Goal: Transaction & Acquisition: Purchase product/service

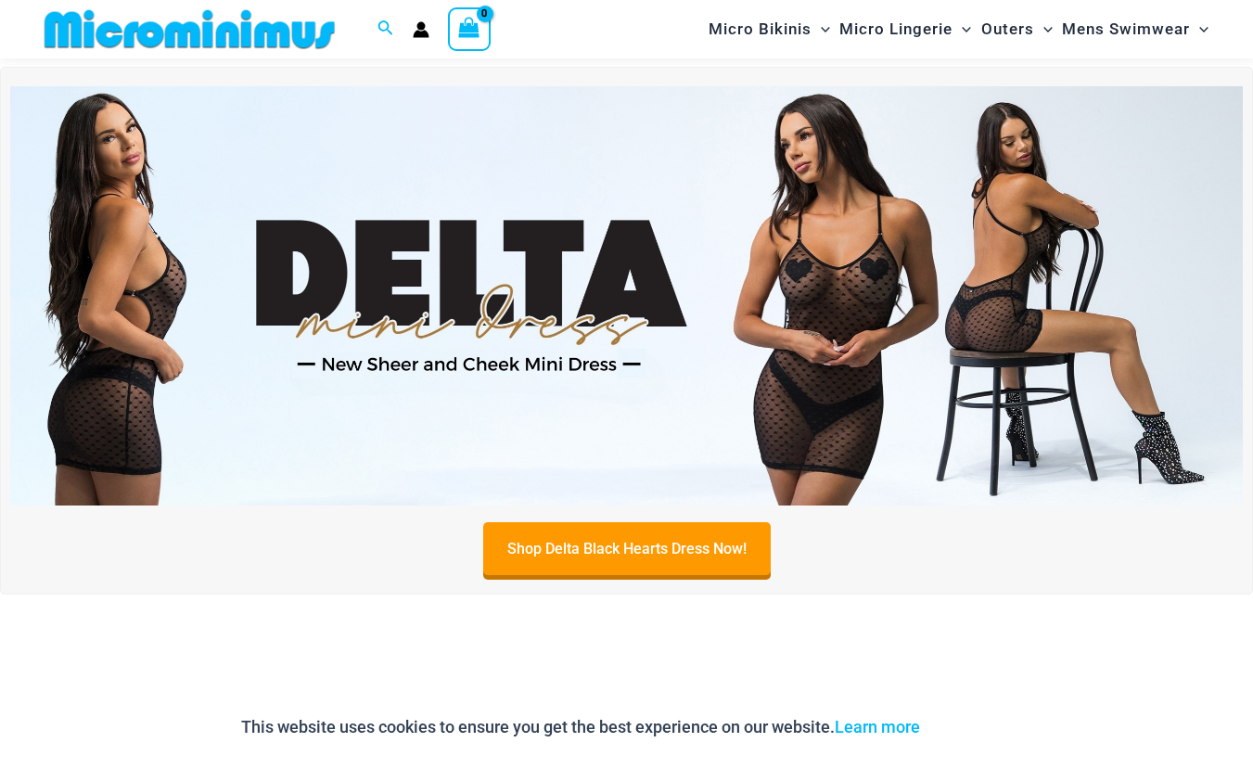
scroll to position [1098, 0]
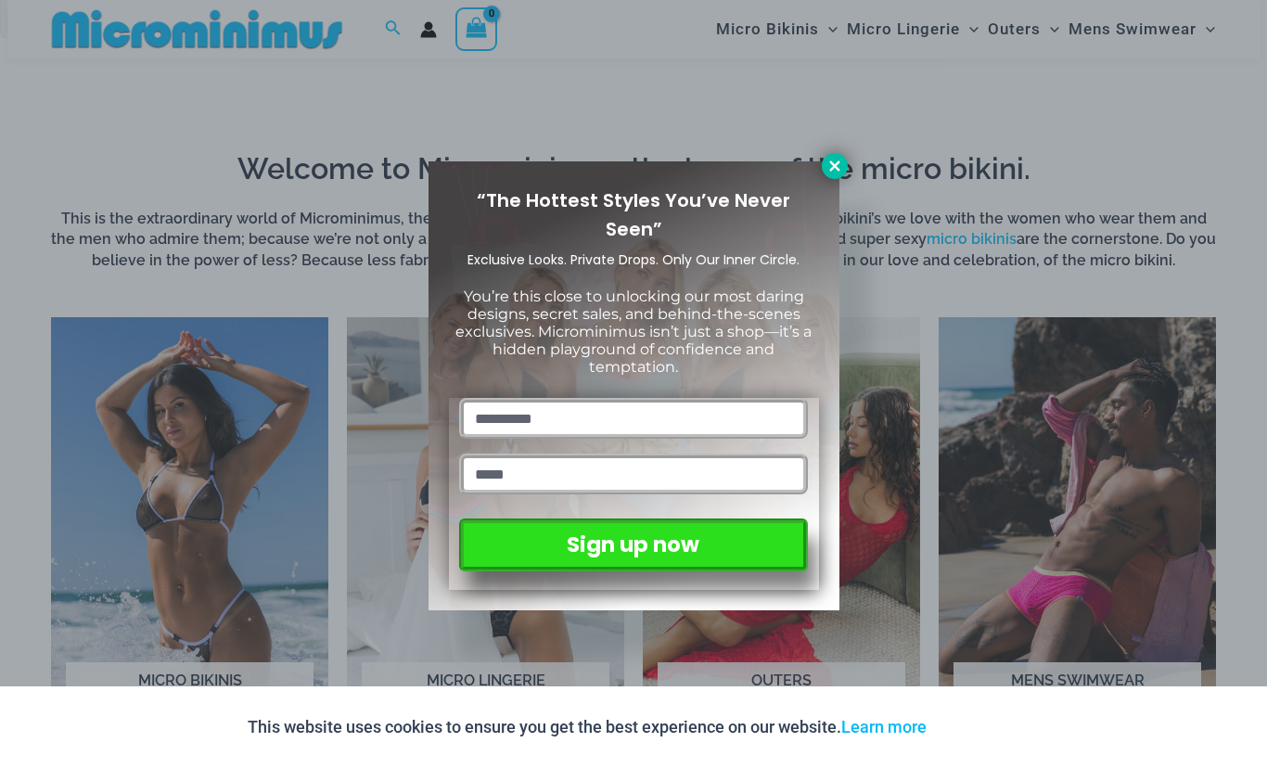
click at [837, 161] on icon at bounding box center [834, 166] width 17 height 17
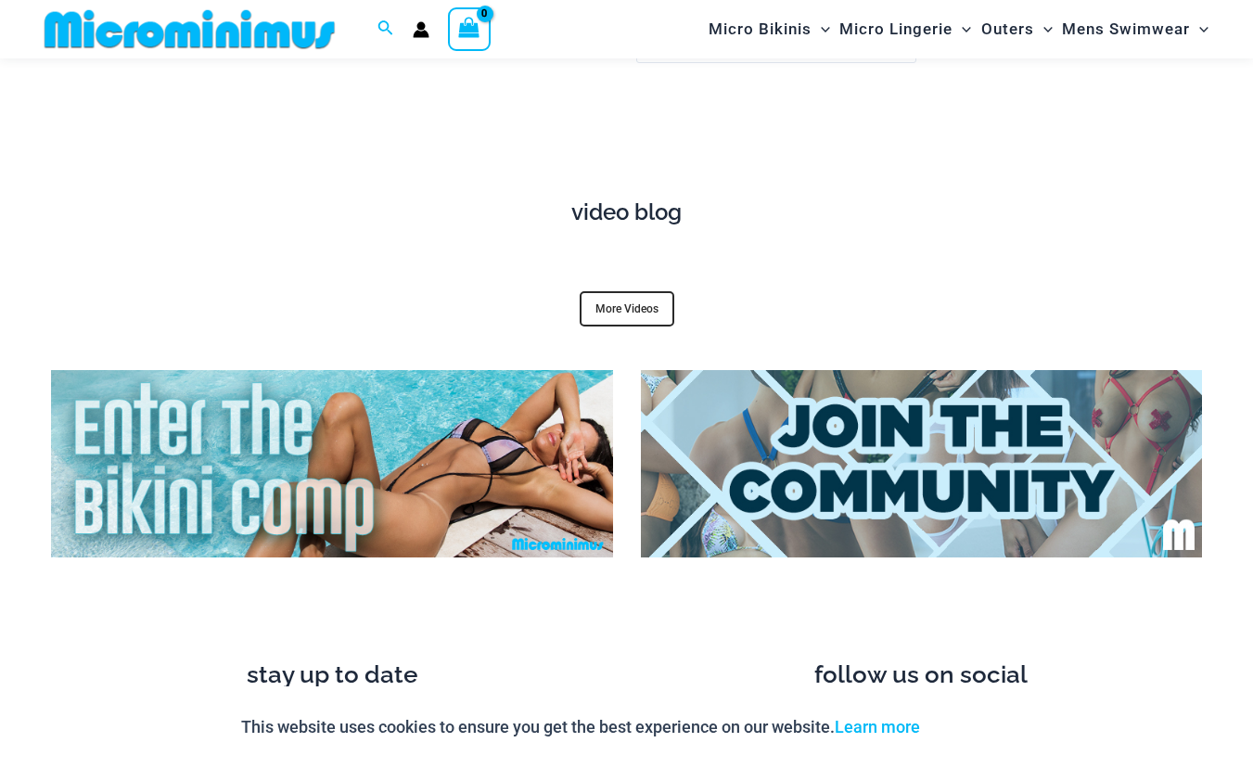
scroll to position [6385, 0]
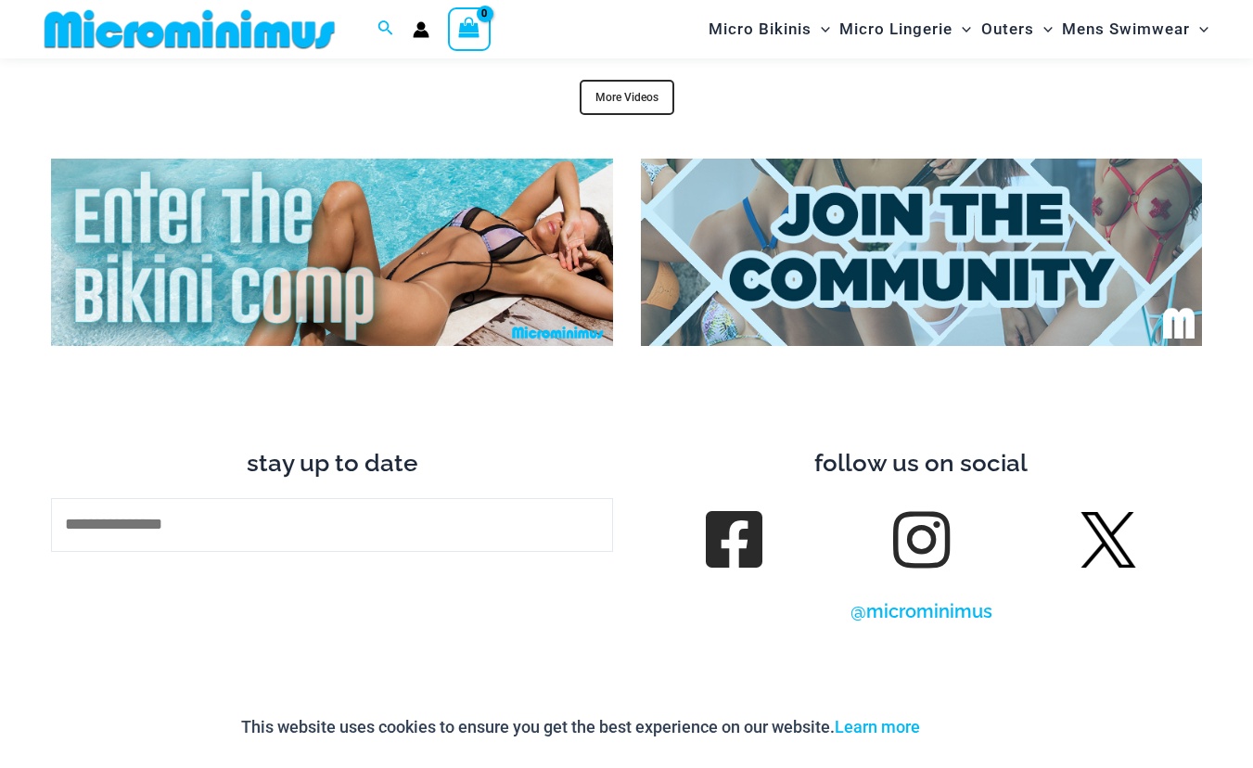
click at [237, 266] on img at bounding box center [332, 252] width 562 height 187
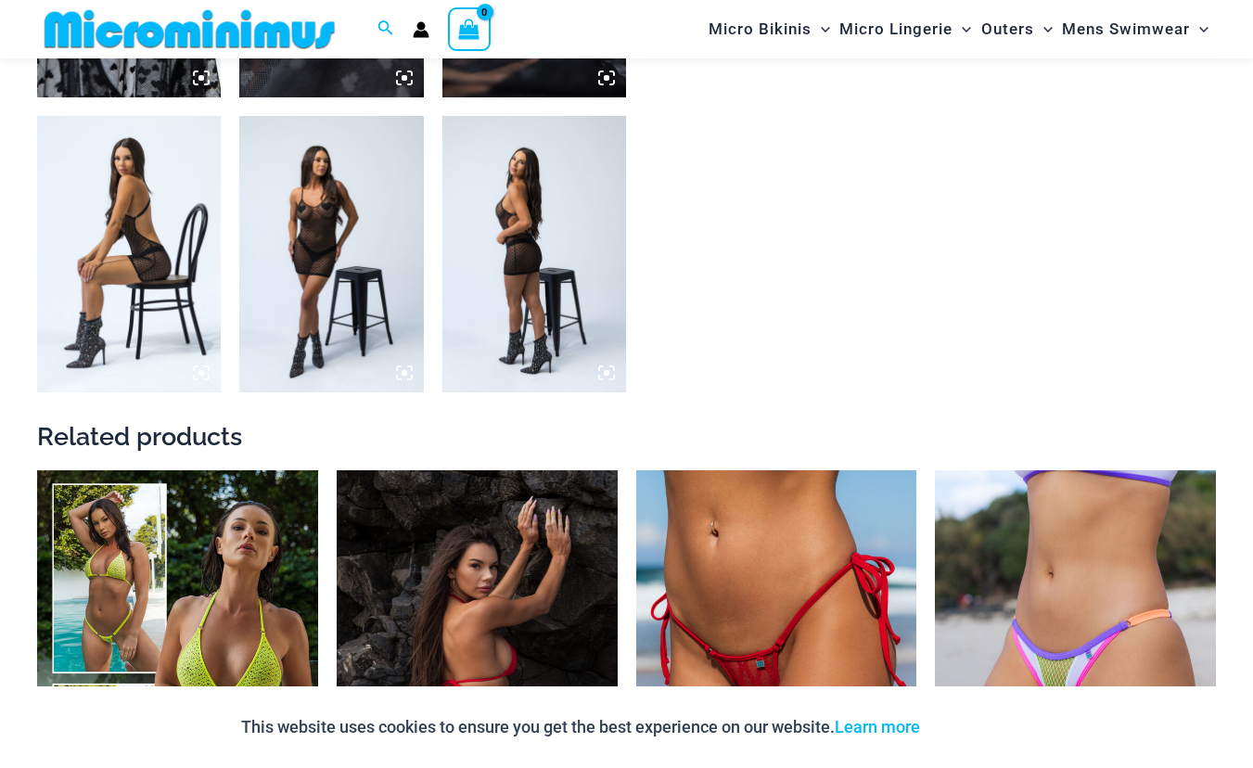
scroll to position [2026, 0]
